Goal: Contribute content

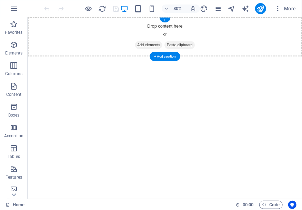
click at [197, 28] on div "Drop content here or Add elements Paste clipboard" at bounding box center [198, 41] width 343 height 49
click at [165, 20] on div "+" at bounding box center [164, 20] width 11 height 5
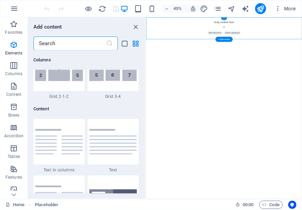
scroll to position [1204, 0]
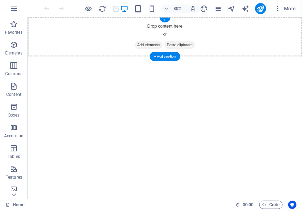
click at [284, 30] on div "Drop content here or Add elements Paste clipboard" at bounding box center [198, 41] width 343 height 49
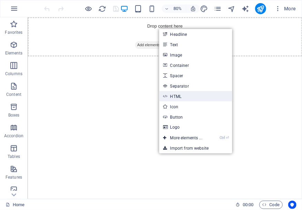
click at [191, 97] on link "HTML" at bounding box center [195, 96] width 73 height 10
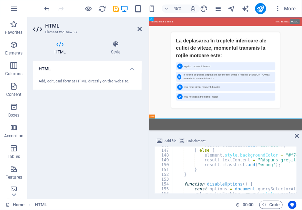
scroll to position [734, 0]
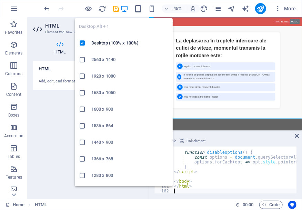
click at [124, 9] on icon "button" at bounding box center [124, 9] width 8 height 8
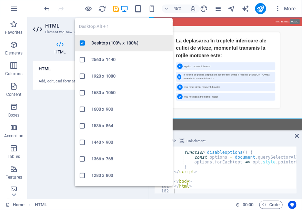
click at [102, 42] on h6 "Desktop (100% x 100%)" at bounding box center [129, 43] width 77 height 8
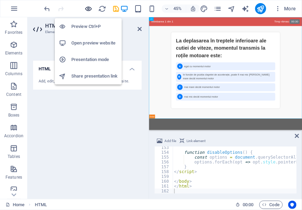
click at [87, 8] on icon "button" at bounding box center [89, 9] width 8 height 8
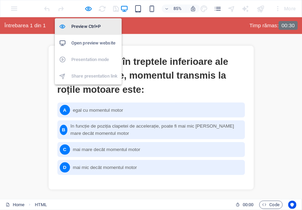
click at [88, 25] on h6 "Preview Ctrl+P" at bounding box center [94, 26] width 46 height 8
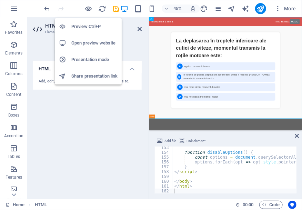
click at [87, 26] on h6 "Preview Ctrl+P" at bounding box center [94, 26] width 46 height 8
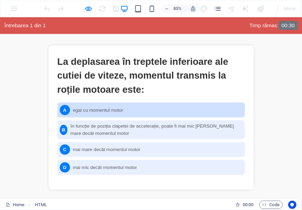
click at [93, 125] on div "A egal cu momentul motor" at bounding box center [177, 126] width 220 height 18
click at [73, 126] on div "A" at bounding box center [76, 126] width 12 height 12
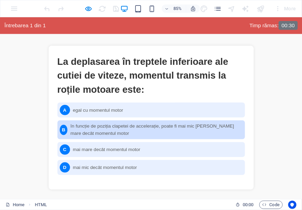
click at [98, 147] on div "B în funcție de poziția clapetei de accelerație, poate fi mai mic [PERSON_NAME]…" at bounding box center [177, 149] width 220 height 22
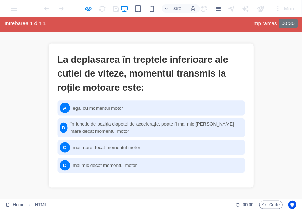
scroll to position [0, 0]
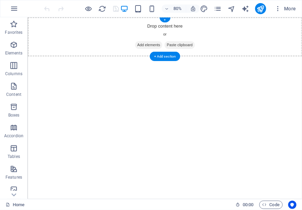
click at [229, 52] on span "Paste clipboard" at bounding box center [217, 52] width 38 height 10
click at [179, 32] on div "Drop content here or Add elements Paste clipboard" at bounding box center [198, 41] width 343 height 49
click at [172, 50] on span "Add elements" at bounding box center [178, 52] width 34 height 10
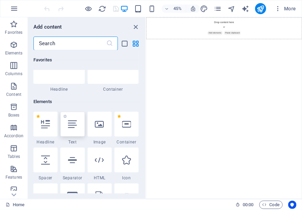
scroll to position [63, 0]
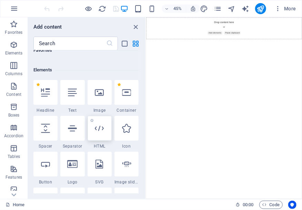
click at [102, 133] on div at bounding box center [99, 128] width 24 height 25
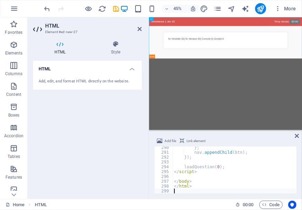
scroll to position [1394, 0]
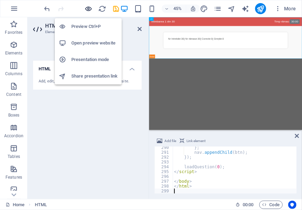
click at [87, 9] on icon "button" at bounding box center [89, 9] width 8 height 8
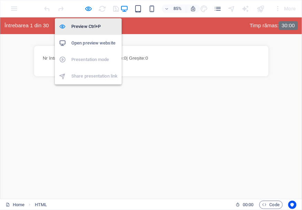
click at [88, 29] on h6 "Preview Ctrl+P" at bounding box center [94, 26] width 46 height 8
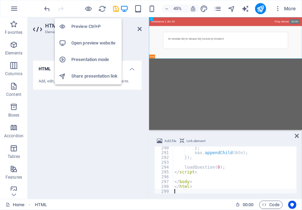
click at [84, 27] on h6 "Preview Ctrl+P" at bounding box center [94, 26] width 46 height 8
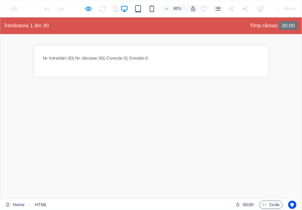
click at [62, 100] on html "Skip to main content Chestionar Auto Întrebarea 1 din 30 Timp rămas: 30:00 Nr î…" at bounding box center [177, 58] width 355 height 83
